Goal: Information Seeking & Learning: Find specific fact

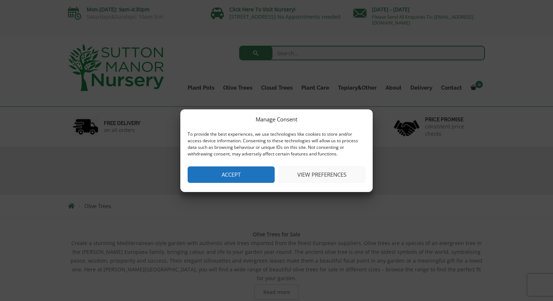
click at [321, 170] on button "View preferences" at bounding box center [321, 175] width 87 height 16
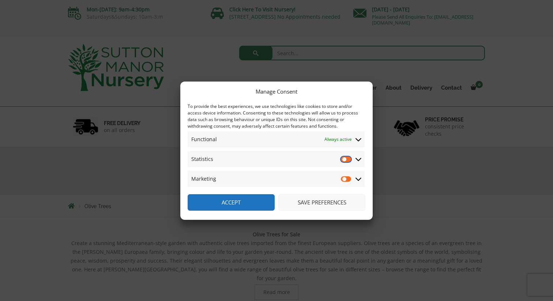
click at [348, 160] on input "Statistics" at bounding box center [346, 159] width 11 height 7
checkbox input "false"
click at [309, 203] on button "Save preferences" at bounding box center [321, 202] width 87 height 16
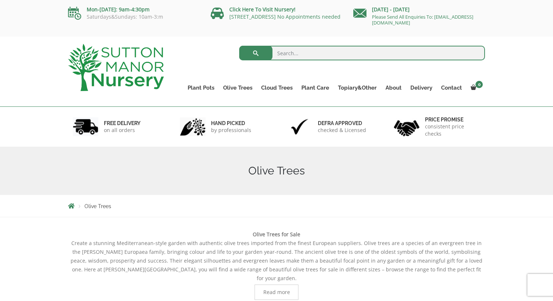
click at [295, 55] on input "search" at bounding box center [362, 53] width 246 height 15
type input "Kalamata"
click at [239, 46] on button "submit" at bounding box center [255, 53] width 33 height 15
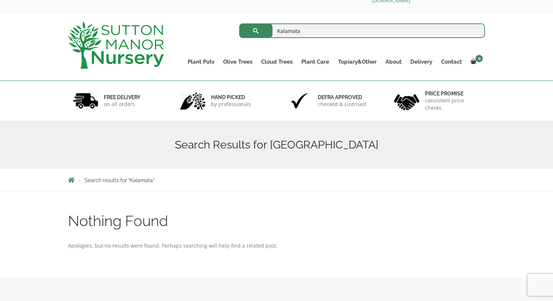
scroll to position [35, 0]
